Goal: Obtain resource: Download file/media

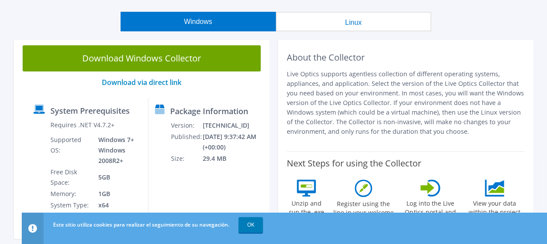
scroll to position [56, 0]
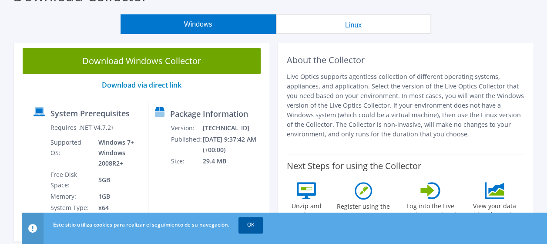
click at [258, 220] on link "OK" at bounding box center [250, 225] width 24 height 16
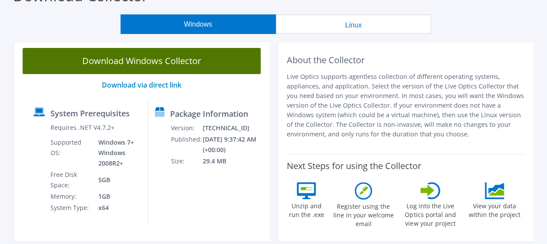
click at [159, 64] on link "Download Windows Collector" at bounding box center [142, 61] width 238 height 26
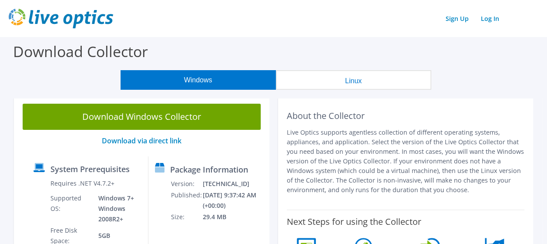
click at [44, 73] on div "Windows Linux" at bounding box center [276, 80] width 534 height 20
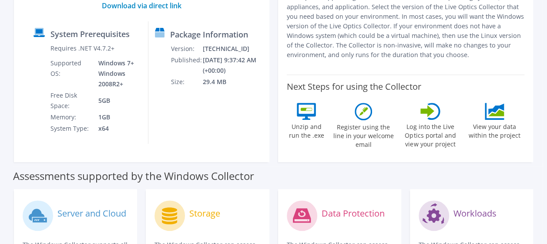
scroll to position [134, 0]
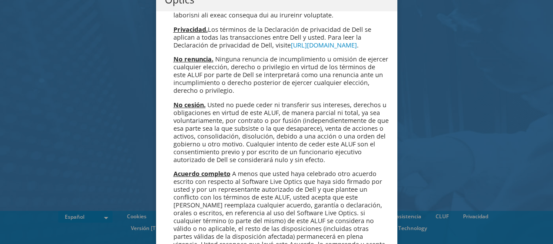
scroll to position [3689, 0]
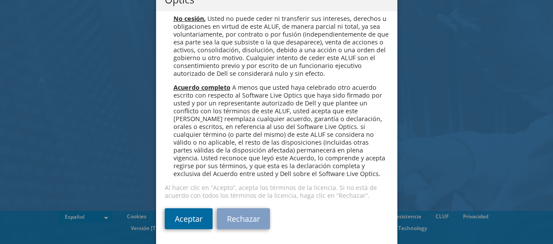
click at [198, 216] on link "Aceptar" at bounding box center [189, 218] width 48 height 21
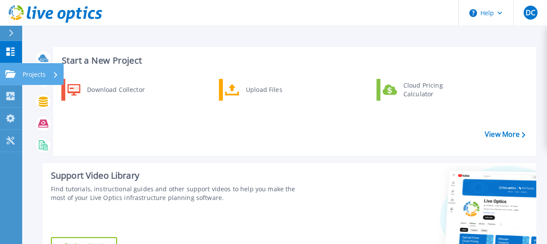
click at [27, 74] on p "Projects" at bounding box center [34, 74] width 23 height 23
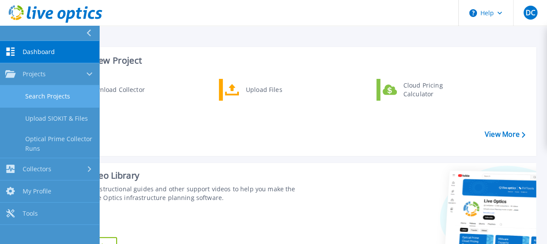
click at [47, 97] on link "Search Projects" at bounding box center [49, 96] width 99 height 22
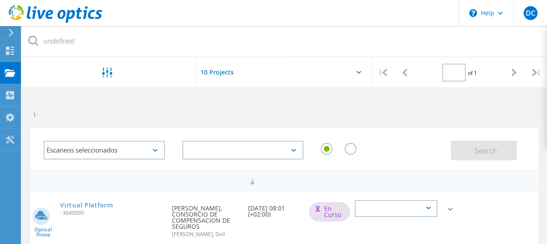
type input "1"
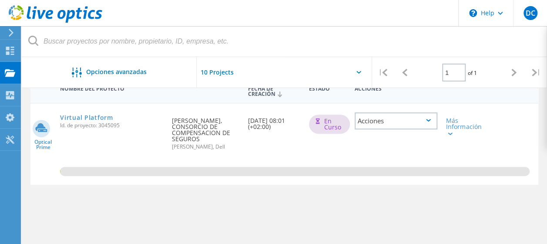
scroll to position [101, 0]
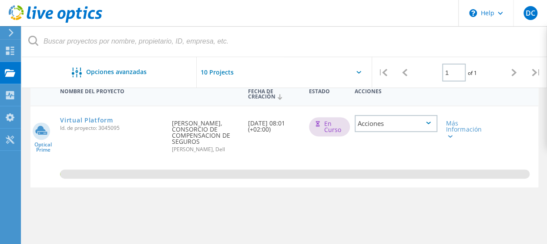
click at [426, 122] on icon at bounding box center [428, 122] width 5 height 3
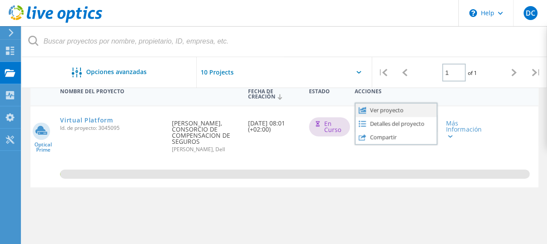
click at [412, 108] on div "Ver proyecto" at bounding box center [395, 109] width 81 height 13
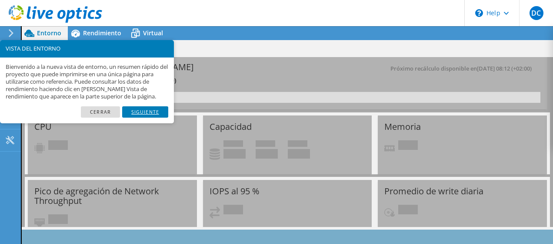
click at [143, 111] on link "Siguiente" at bounding box center [145, 111] width 46 height 11
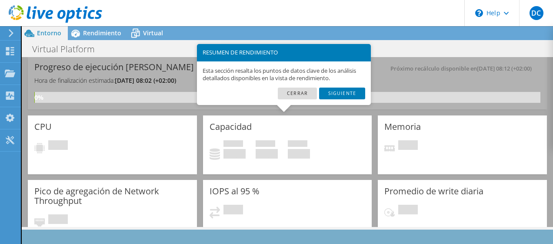
scroll to position [55, 0]
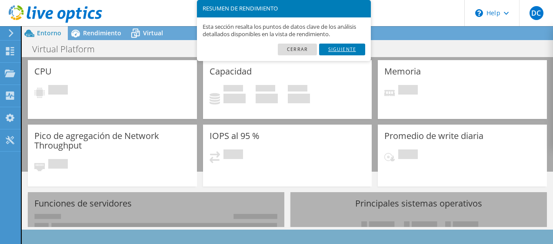
click at [338, 51] on link "Siguiente" at bounding box center [342, 49] width 46 height 11
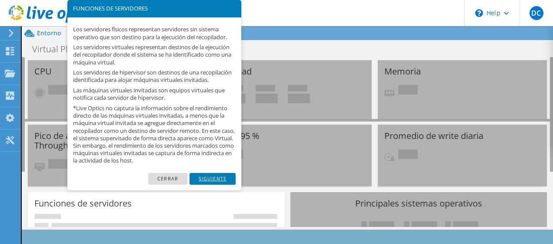
click at [226, 182] on link "Siguiente" at bounding box center [213, 178] width 46 height 11
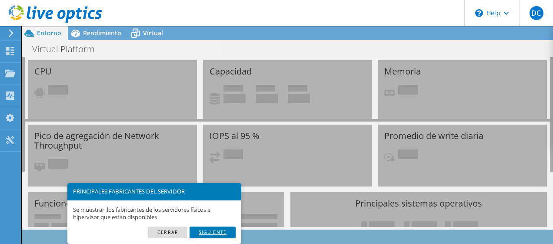
click at [220, 231] on link "Siguiente" at bounding box center [213, 231] width 46 height 11
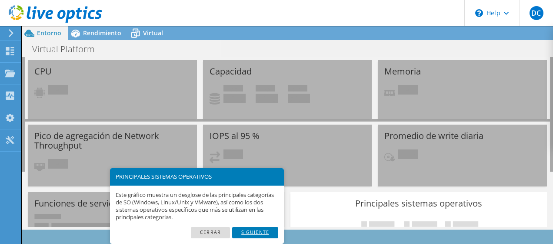
click at [254, 235] on link "Siguiente" at bounding box center [255, 232] width 46 height 11
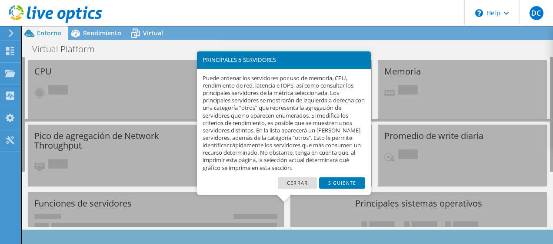
scroll to position [263, 0]
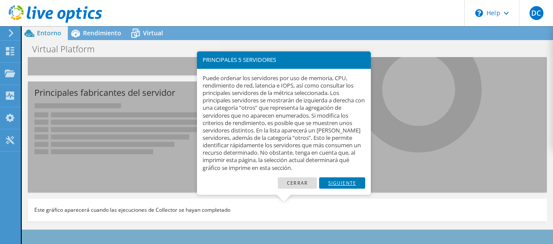
click at [336, 186] on link "Siguiente" at bounding box center [342, 182] width 46 height 11
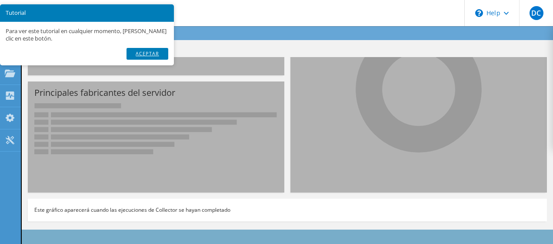
click at [155, 57] on link "Aceptar" at bounding box center [148, 53] width 42 height 11
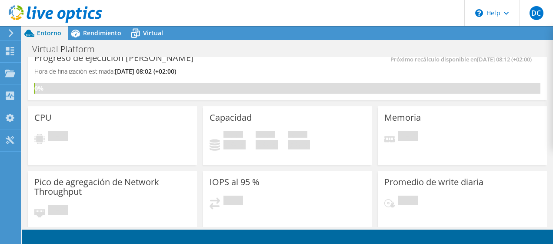
scroll to position [0, 0]
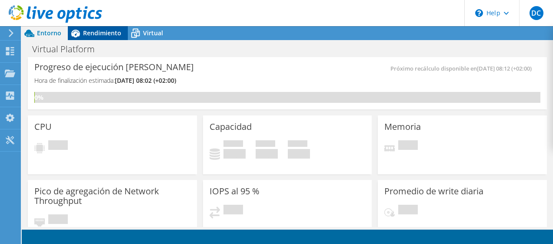
click at [100, 33] on span "Rendimiento" at bounding box center [102, 33] width 38 height 8
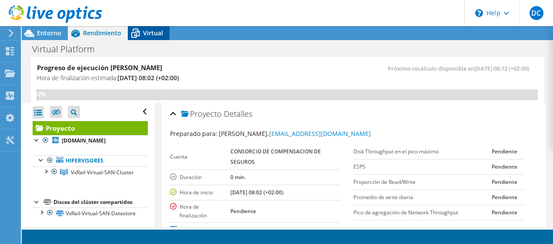
click at [145, 35] on span "Virtual" at bounding box center [153, 33] width 20 height 8
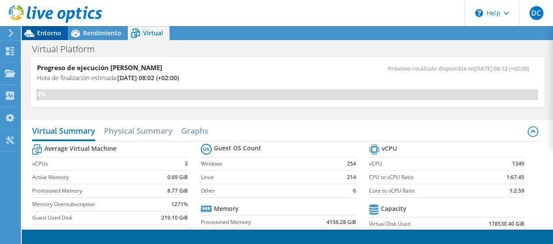
click at [50, 36] on span "Entorno" at bounding box center [49, 33] width 24 height 8
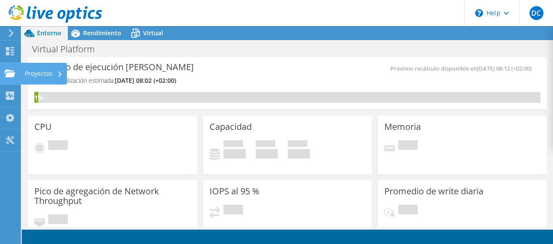
click at [39, 72] on div "Proyectos" at bounding box center [43, 74] width 47 height 22
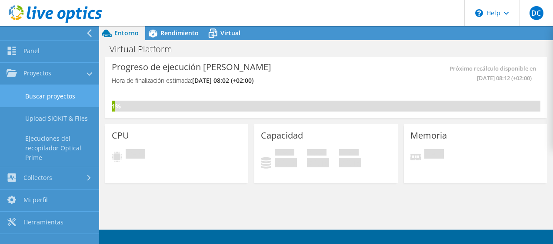
click at [40, 95] on link "Buscar proyectos" at bounding box center [49, 96] width 99 height 22
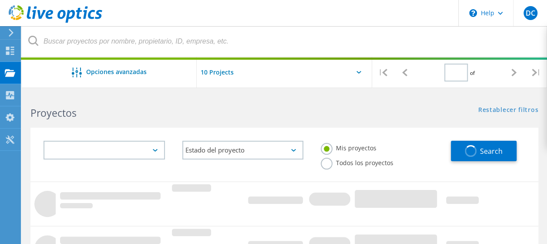
type input "1"
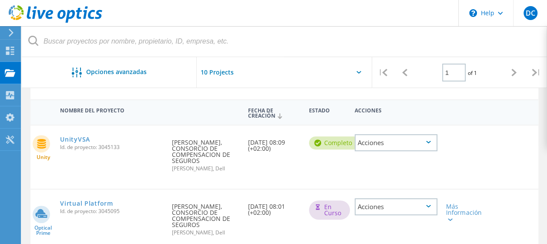
scroll to position [84, 0]
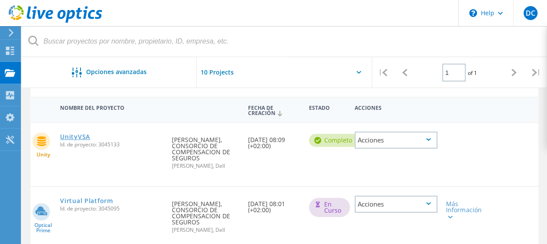
click at [76, 137] on link "UnityVSA" at bounding box center [75, 137] width 30 height 6
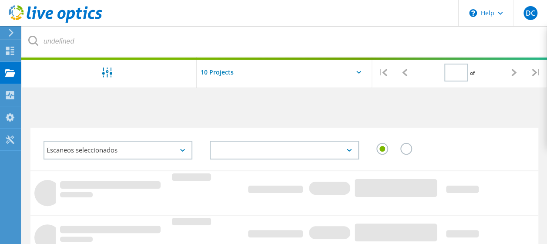
type input "1"
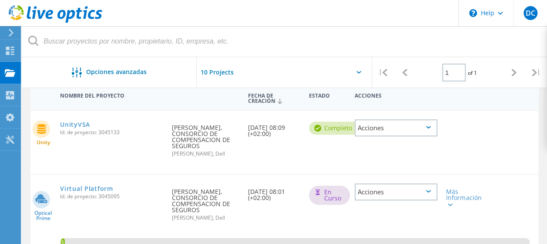
scroll to position [104, 0]
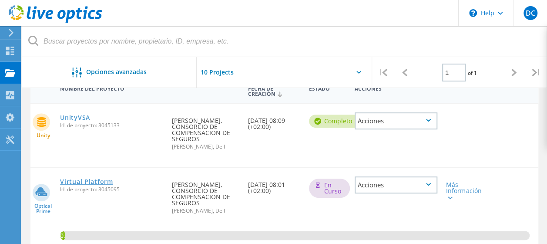
click at [104, 184] on link "Virtual Platform" at bounding box center [86, 181] width 53 height 6
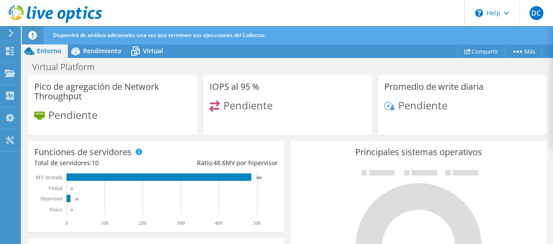
scroll to position [148, 0]
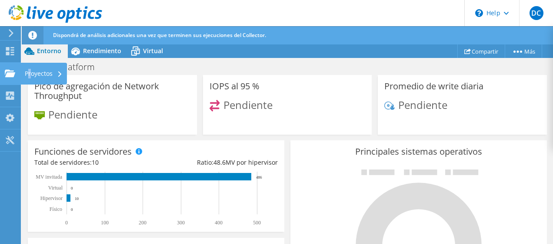
click at [30, 75] on div "Proyectos" at bounding box center [43, 74] width 47 height 22
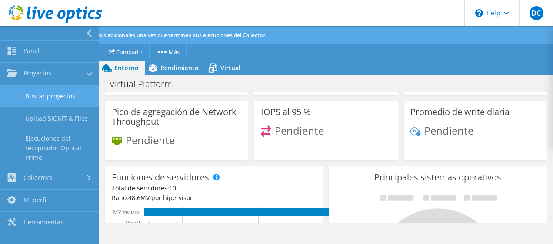
click at [34, 99] on link "Buscar proyectos" at bounding box center [49, 96] width 99 height 22
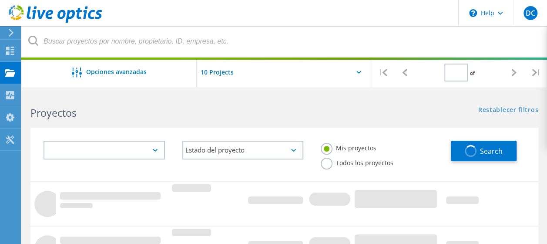
type input "1"
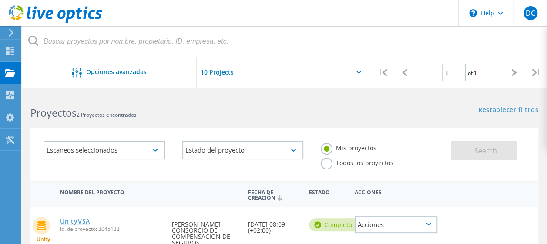
click at [83, 220] on link "UnityVSA" at bounding box center [75, 221] width 30 height 6
